Goal: Find specific fact: Find specific fact

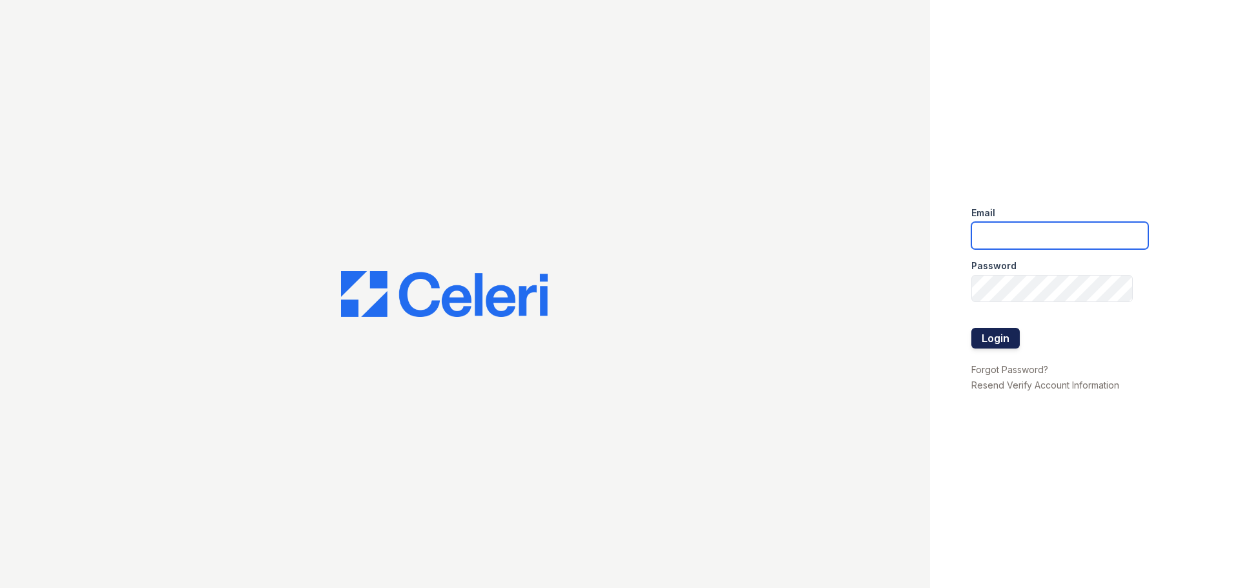
type input "springparc1@cafmanagement.com"
click at [1000, 348] on button "Login" at bounding box center [996, 338] width 48 height 21
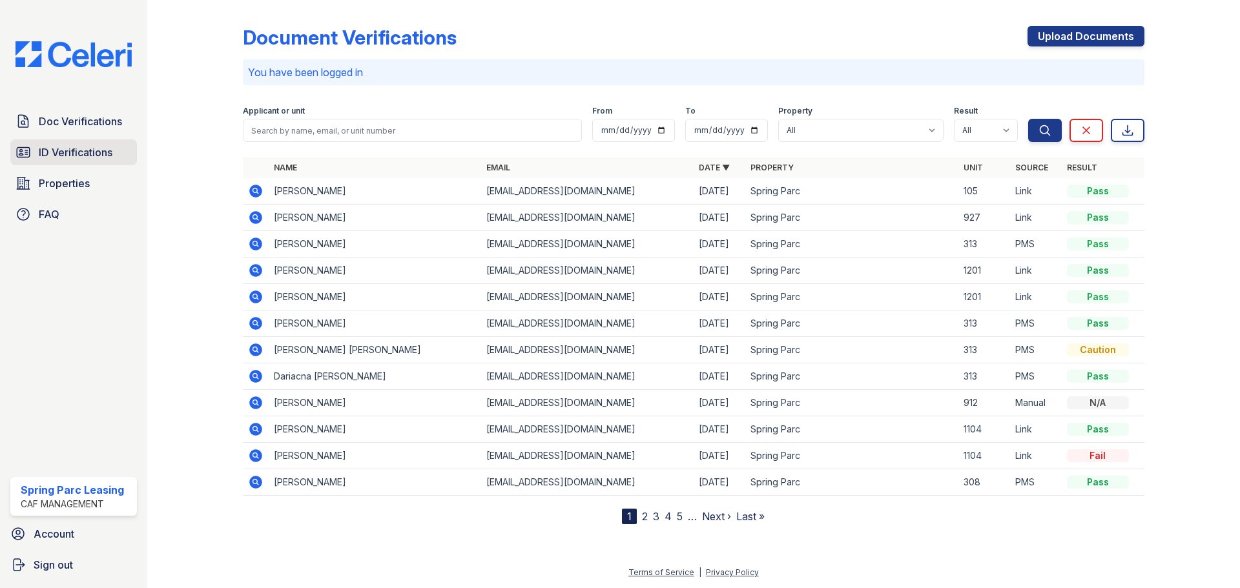
click at [83, 153] on span "ID Verifications" at bounding box center [76, 153] width 74 height 16
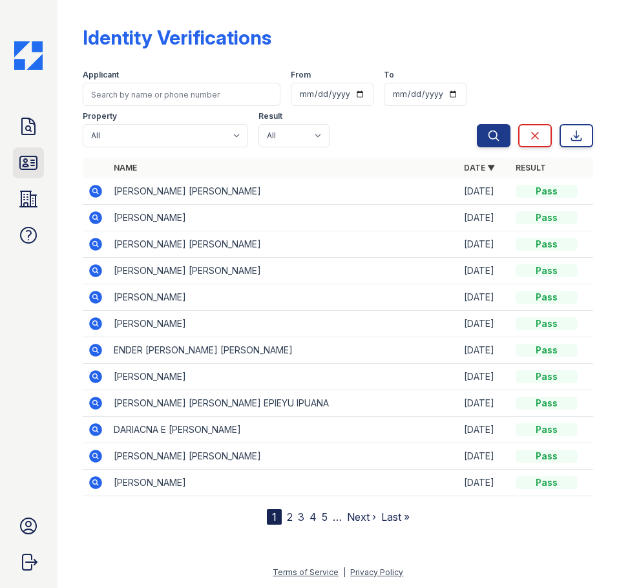
click at [30, 158] on icon at bounding box center [28, 162] width 21 height 21
click at [65, 88] on div "Identity Verifications Filter Applicant From To Property All Spring Parc Result…" at bounding box center [337, 294] width 561 height 588
click at [33, 162] on icon at bounding box center [28, 162] width 17 height 13
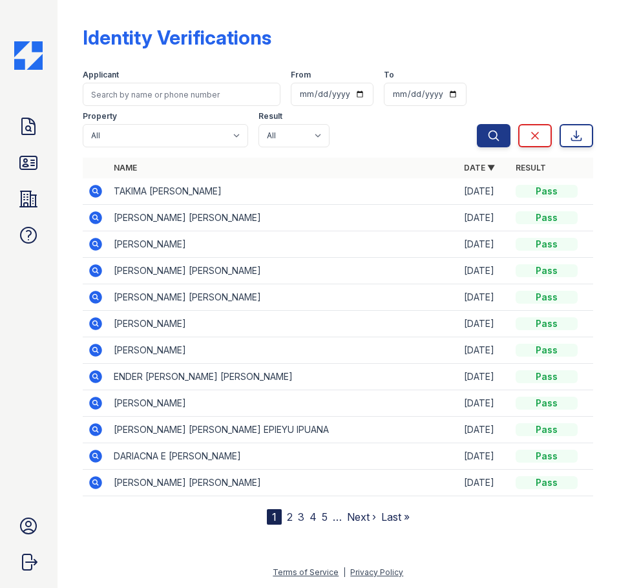
click at [101, 187] on icon at bounding box center [96, 191] width 16 height 16
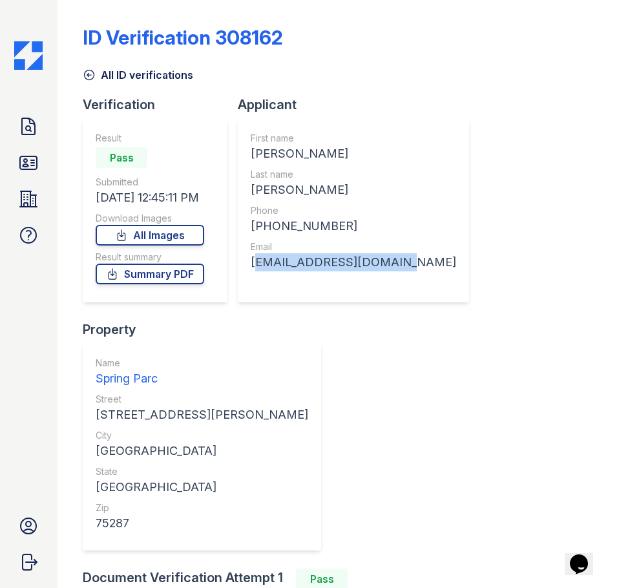
drag, startPoint x: 251, startPoint y: 262, endPoint x: 390, endPoint y: 271, distance: 139.2
click at [390, 271] on div "First name TAKIMA CHANTEL Last name DARNELL Phone +19729003438 Email suiteseven…" at bounding box center [353, 210] width 231 height 183
copy div "suiteseven18@gmail.com"
click at [348, 221] on div "+19729003438" at bounding box center [353, 226] width 205 height 18
drag, startPoint x: 344, startPoint y: 222, endPoint x: 264, endPoint y: 231, distance: 80.5
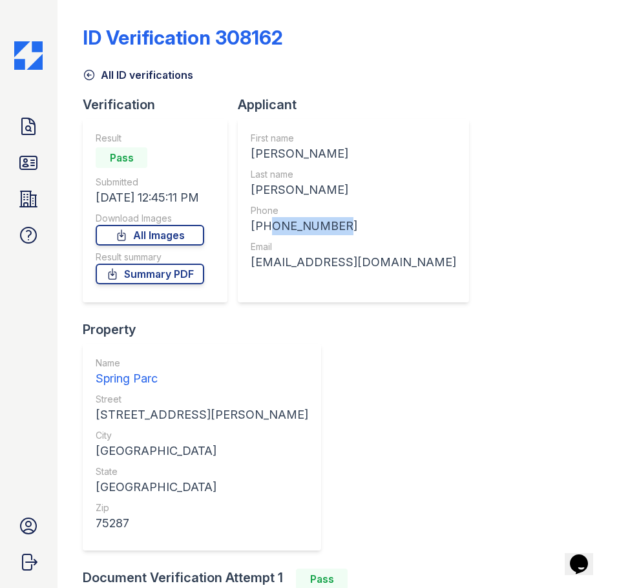
click at [264, 231] on div "+19729003438" at bounding box center [353, 226] width 205 height 18
copy div "9729003438"
drag, startPoint x: 300, startPoint y: 186, endPoint x: 245, endPoint y: 194, distance: 56.1
click at [245, 194] on div "First name TAKIMA CHANTEL Last name DARNELL Phone +19729003438 Email suiteseven…" at bounding box center [353, 210] width 231 height 183
copy div "DARNELL"
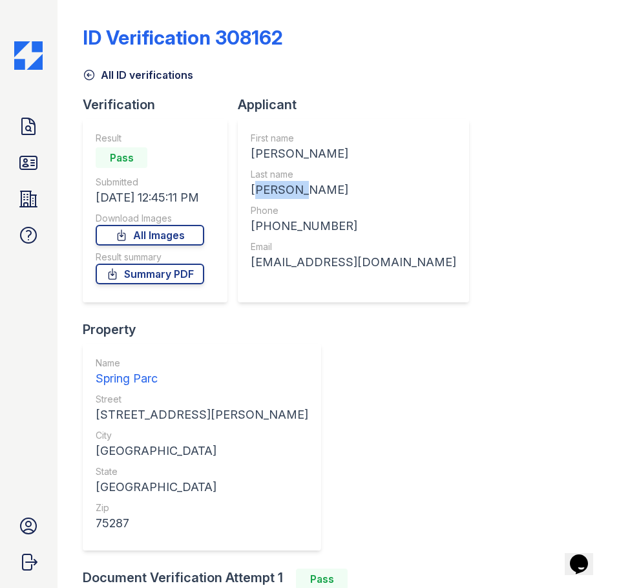
drag, startPoint x: 353, startPoint y: 154, endPoint x: 251, endPoint y: 154, distance: 102.1
click at [251, 154] on div "TAKIMA CHANTEL" at bounding box center [353, 154] width 205 height 18
copy div "TAKIMA CHANTEL"
